Goal: Transaction & Acquisition: Purchase product/service

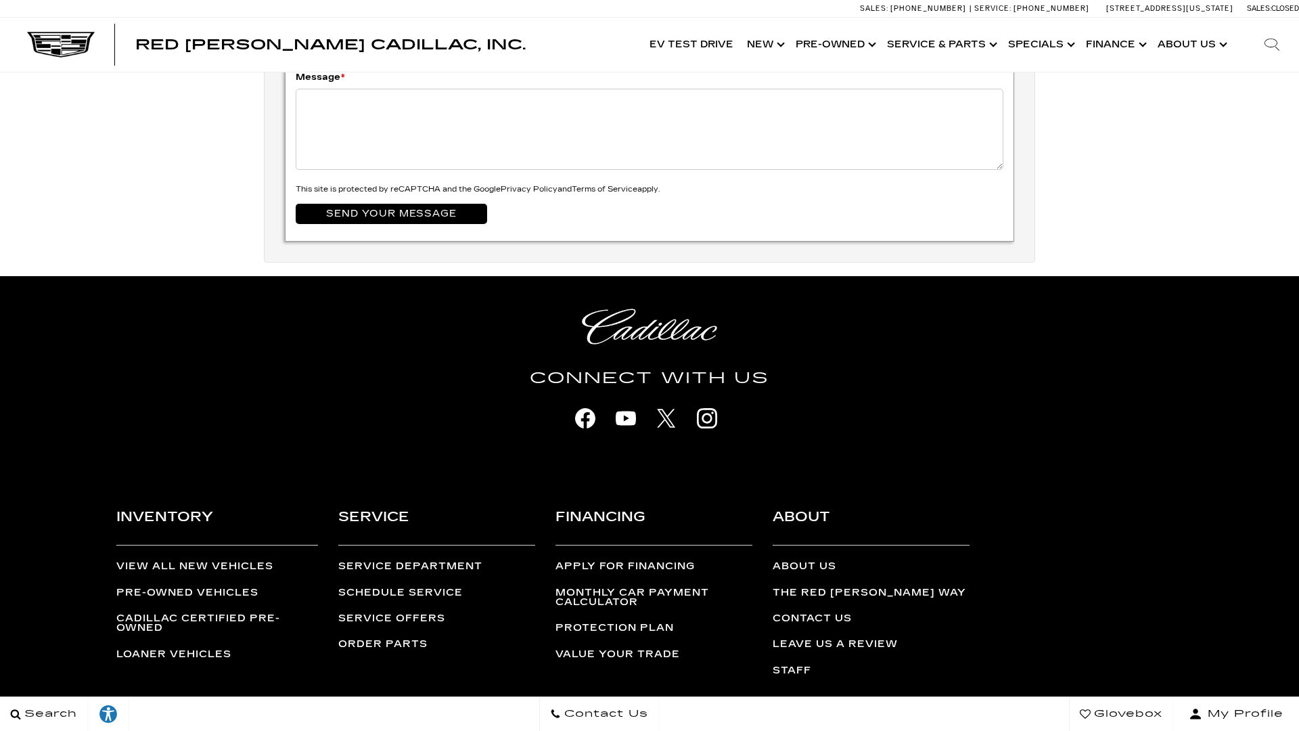
scroll to position [4512, 0]
